Goal: Check status: Check status

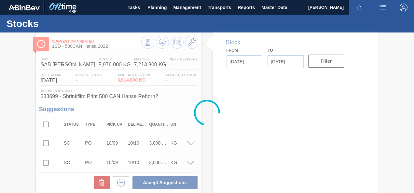
type input "[DATE]"
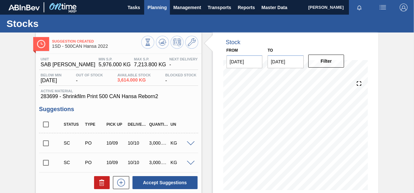
click at [152, 8] on span "Planning" at bounding box center [156, 8] width 19 height 8
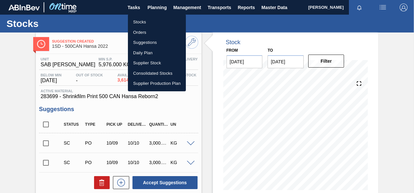
drag, startPoint x: 141, startPoint y: 31, endPoint x: 233, endPoint y: 32, distance: 91.7
click at [141, 31] on li "Orders" at bounding box center [157, 32] width 58 height 10
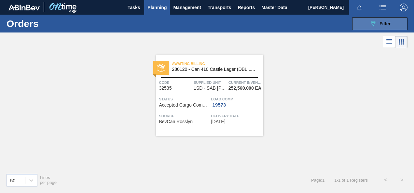
click at [373, 21] on icon at bounding box center [372, 24] width 5 height 6
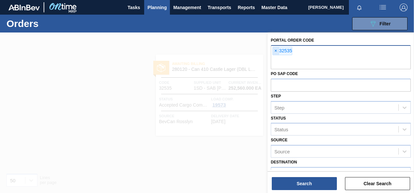
click at [275, 51] on span "×" at bounding box center [276, 51] width 6 height 8
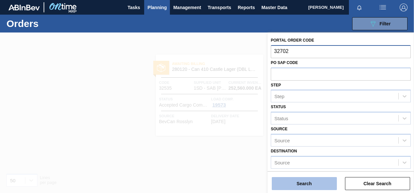
type input "32702"
click at [307, 183] on button "Search" at bounding box center [304, 183] width 65 height 13
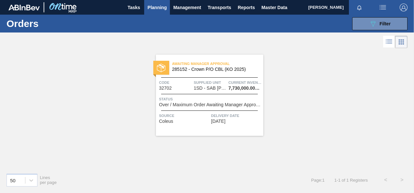
click at [196, 82] on span "Supplied Unit" at bounding box center [209, 82] width 33 height 7
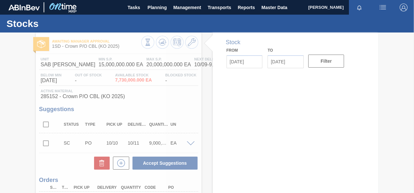
type up32702 "[DATE]"
type input "[DATE]"
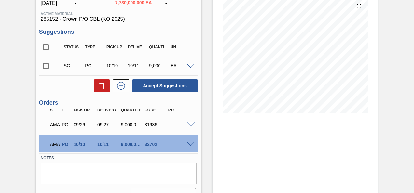
scroll to position [92, 0]
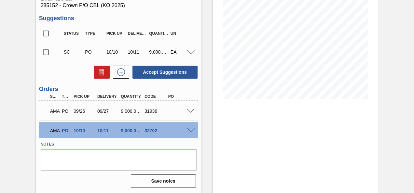
click at [189, 131] on span at bounding box center [191, 130] width 8 height 5
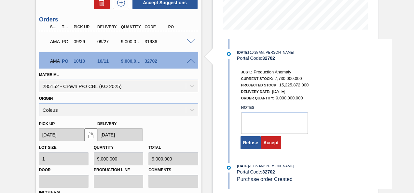
scroll to position [189, 0]
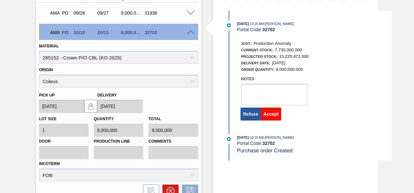
click at [273, 116] on button "Accept" at bounding box center [270, 114] width 20 height 13
